Goal: Transaction & Acquisition: Purchase product/service

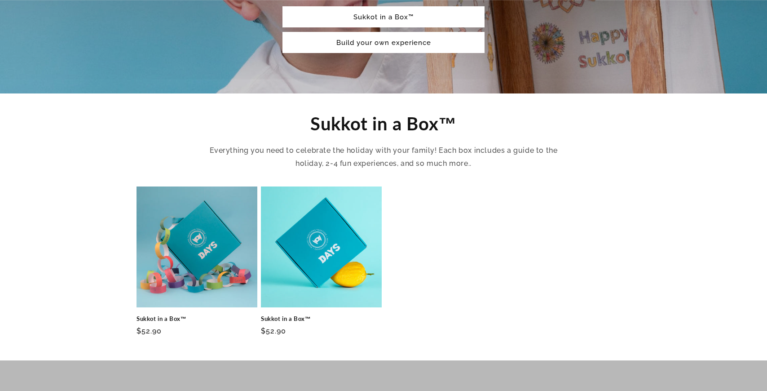
scroll to position [243, 0]
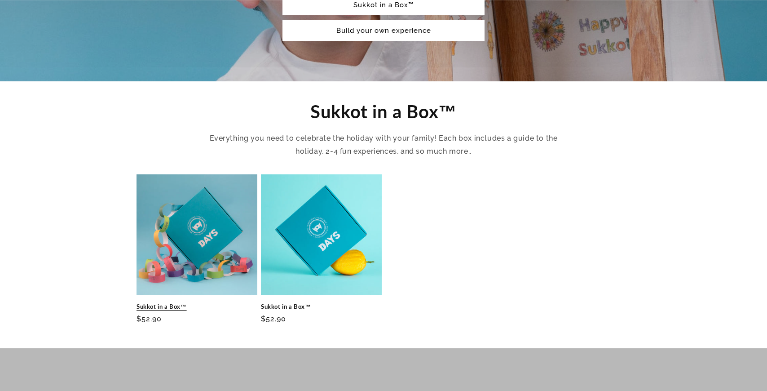
click at [187, 303] on link "Sukkot in a Box™" at bounding box center [197, 307] width 121 height 8
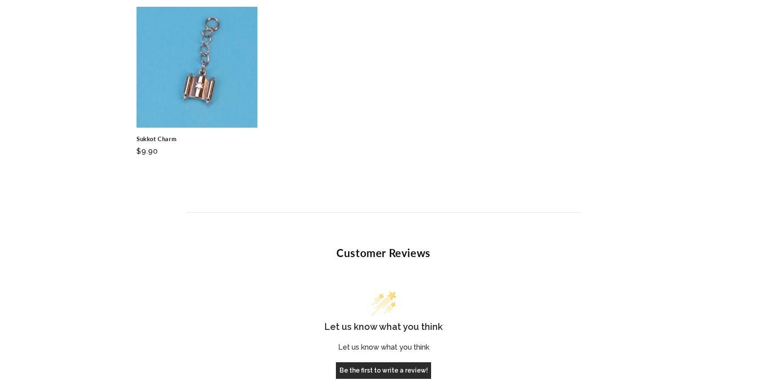
scroll to position [2070, 0]
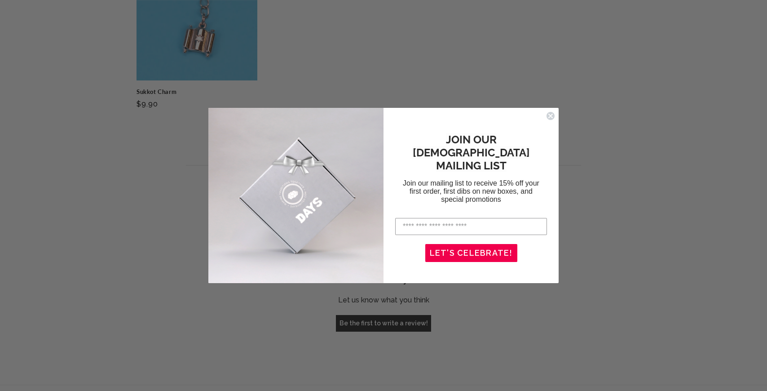
click at [550, 118] on circle "Close dialog" at bounding box center [551, 116] width 9 height 9
